Goal: Navigation & Orientation: Find specific page/section

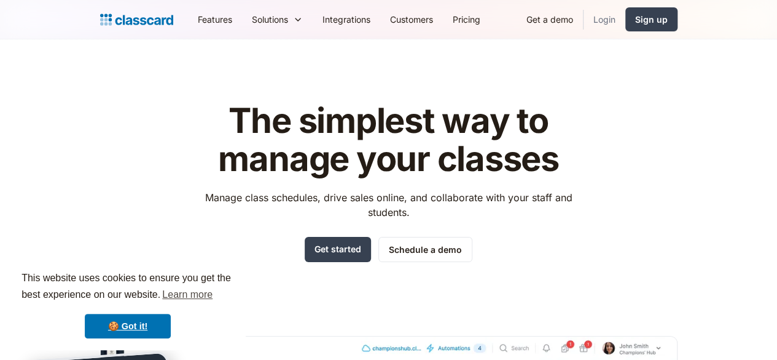
click at [626, 25] on link "Login" at bounding box center [605, 20] width 42 height 28
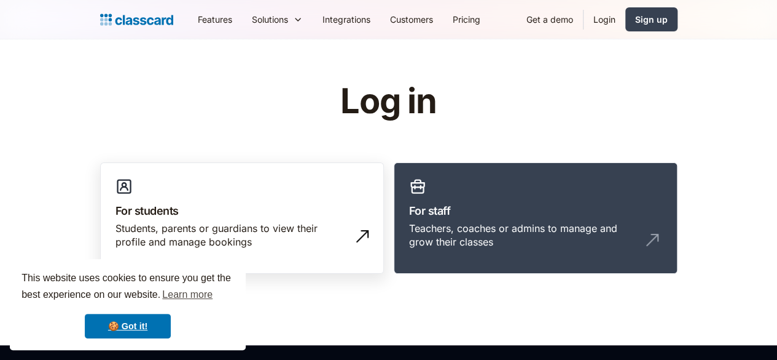
click at [311, 218] on h3 "For students" at bounding box center [242, 210] width 253 height 17
click at [279, 183] on link "For students Students, parents or guardians to view their profile and manage bo…" at bounding box center [242, 218] width 284 height 112
click at [364, 269] on link "For students Students, parents or guardians to view their profile and manage bo…" at bounding box center [242, 218] width 284 height 112
